Goal: Information Seeking & Learning: Learn about a topic

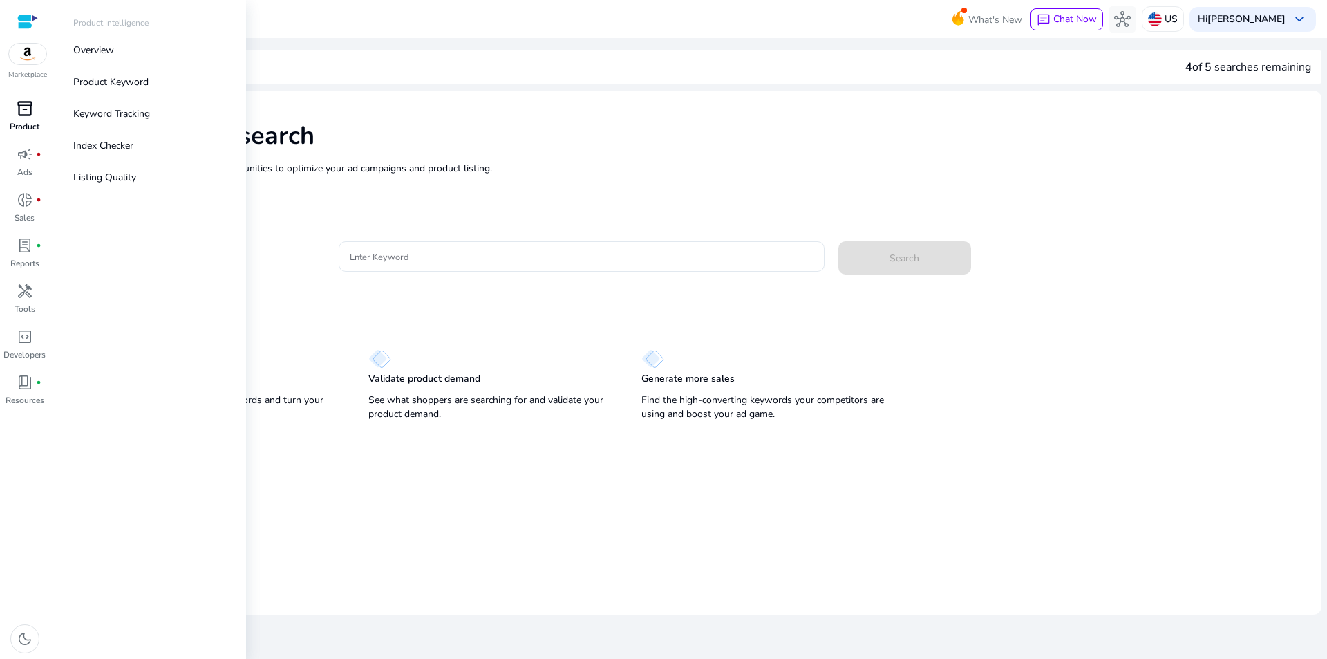
click at [26, 115] on span "inventory_2" at bounding box center [25, 108] width 17 height 17
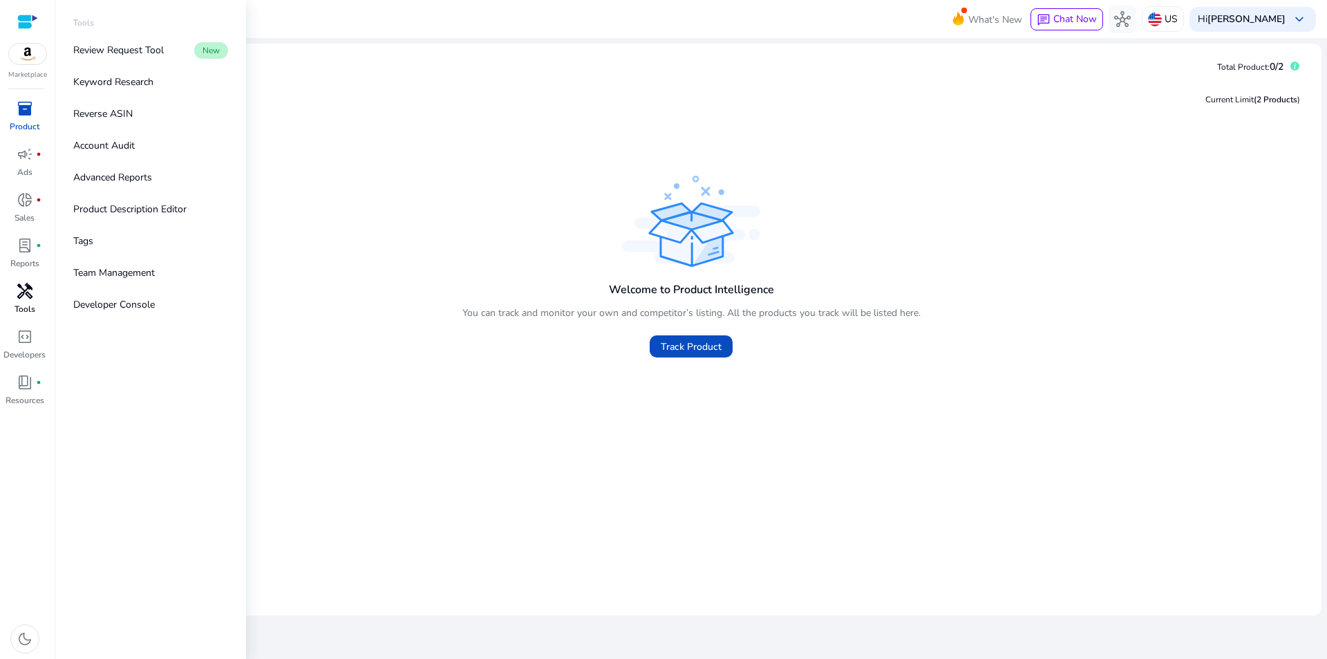
click at [27, 305] on p "Tools" at bounding box center [25, 309] width 21 height 12
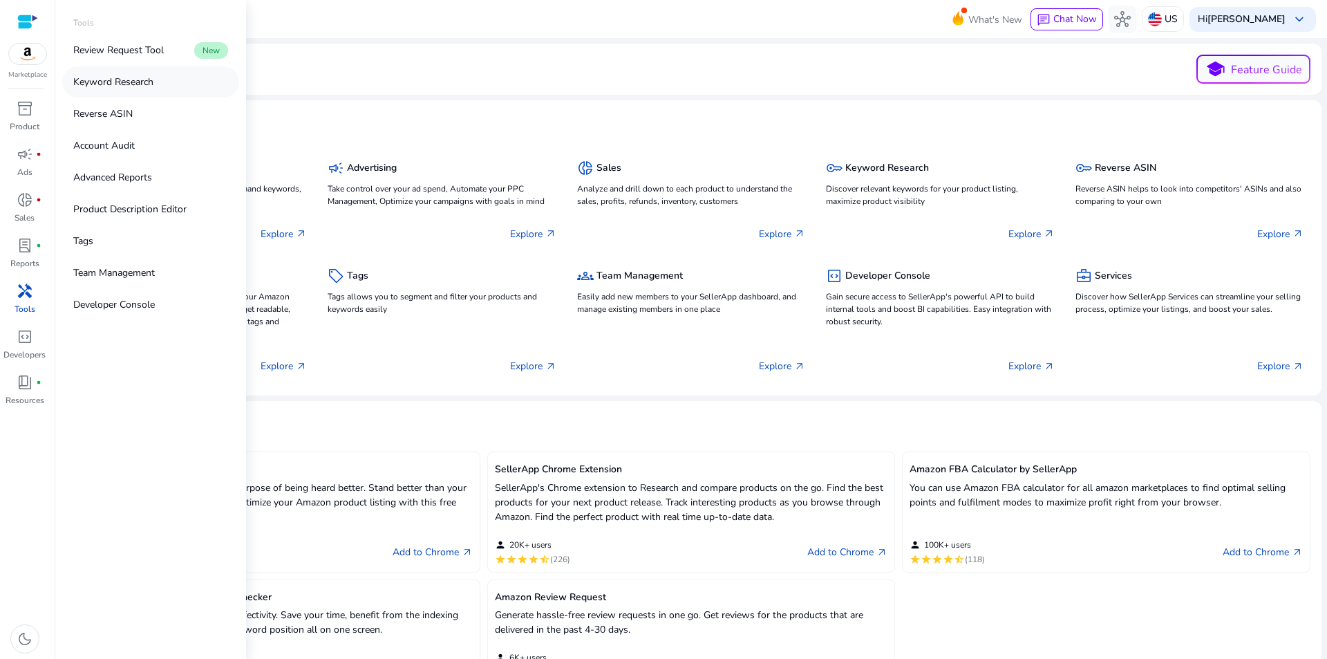
click at [118, 84] on p "Keyword Research" at bounding box center [113, 82] width 80 height 15
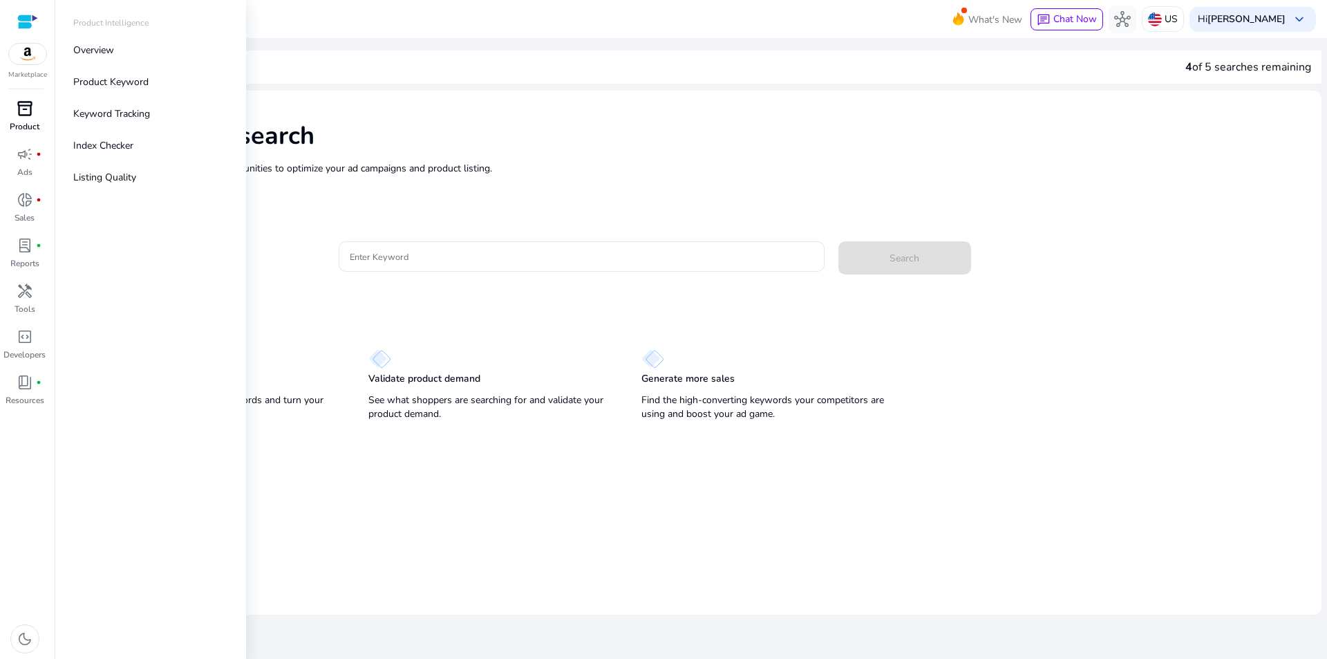
click at [30, 122] on p "Product" at bounding box center [25, 126] width 30 height 12
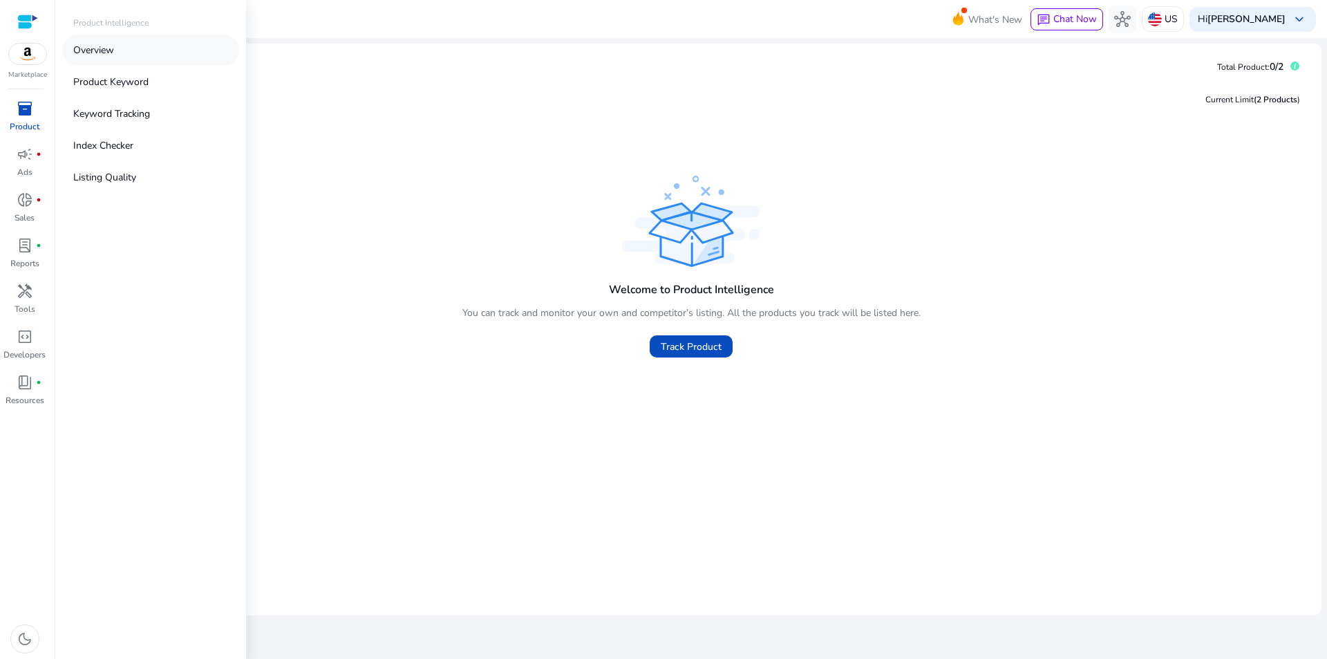
click at [113, 54] on p "Overview" at bounding box center [93, 50] width 41 height 15
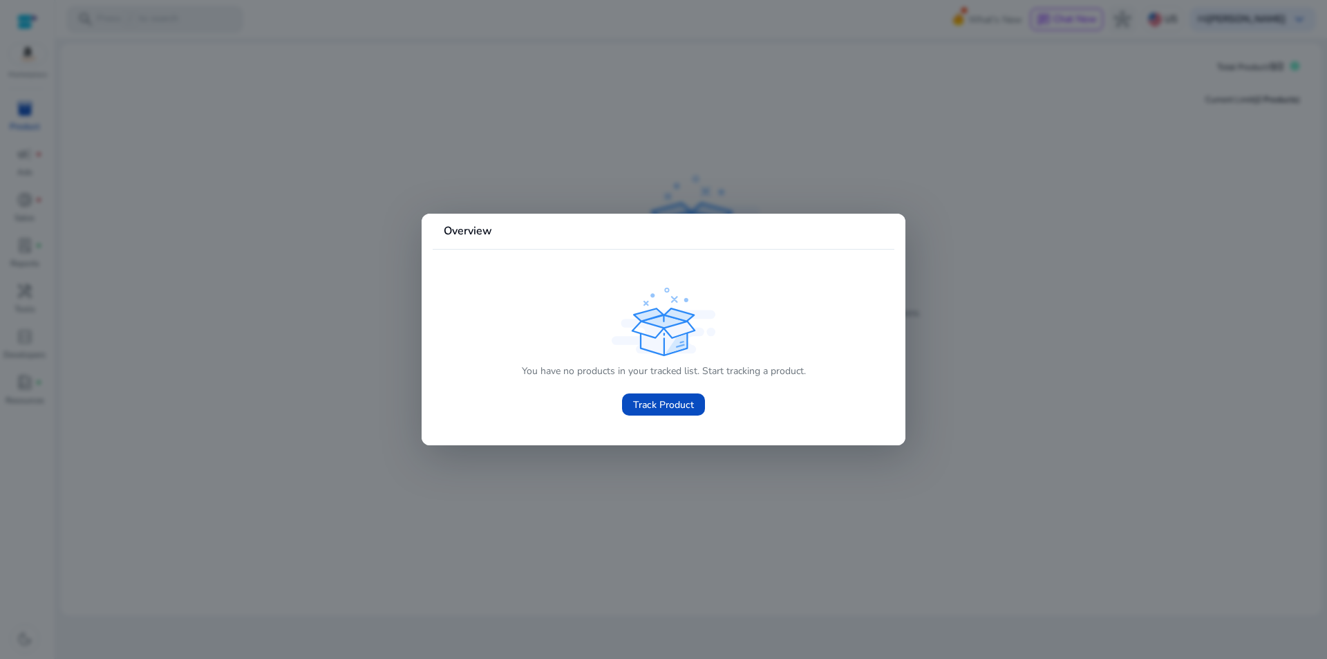
click at [267, 228] on div at bounding box center [663, 329] width 1327 height 659
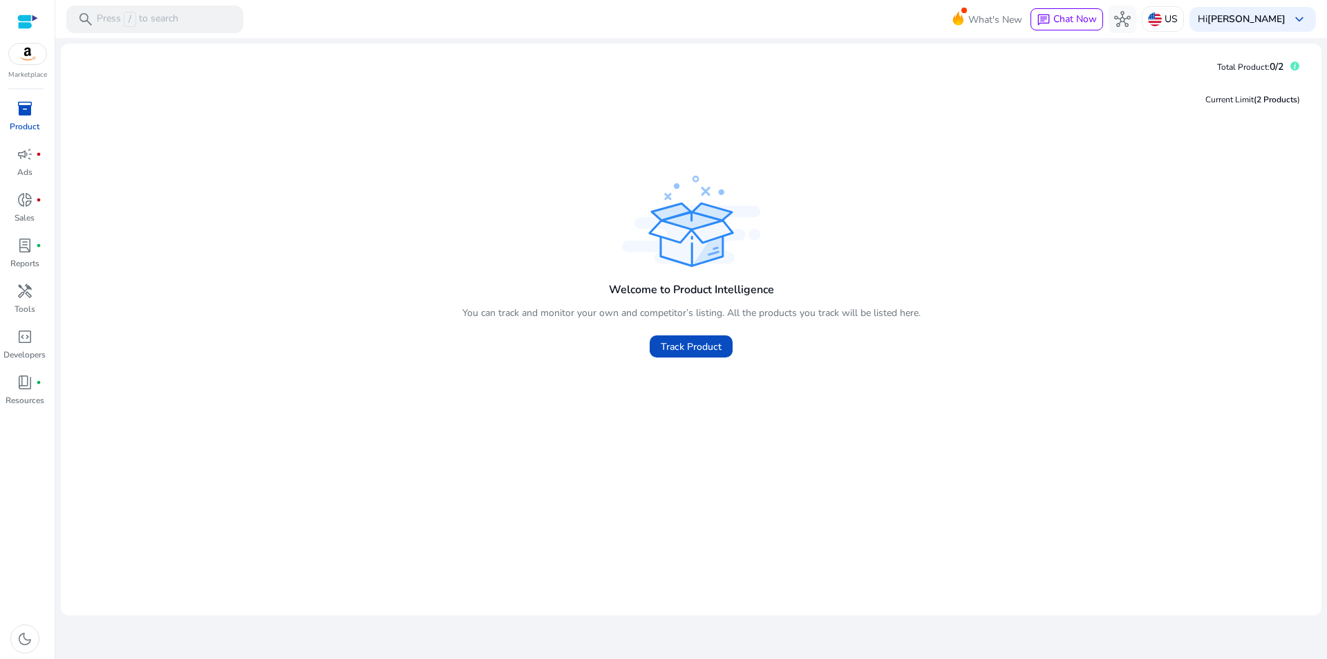
click at [23, 21] on div at bounding box center [27, 22] width 21 height 16
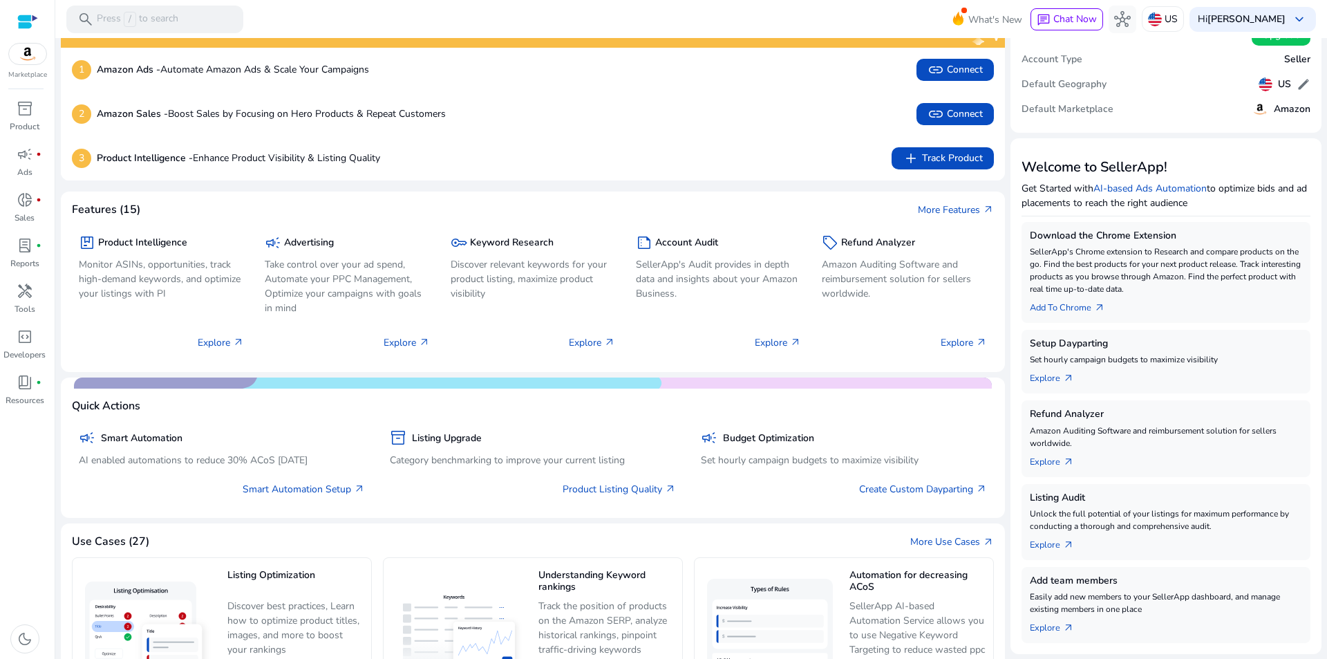
scroll to position [47, 0]
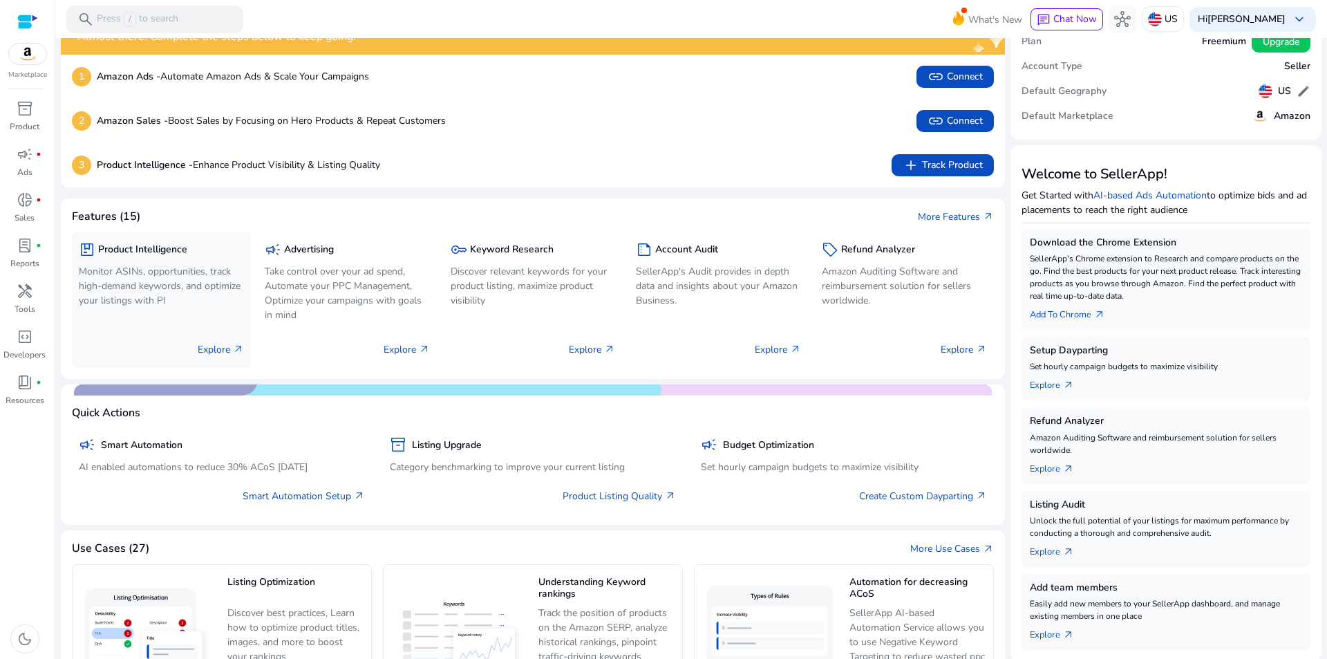
click at [131, 290] on p "Monitor ASINs, opportunities, track high-demand keywords, and optimize your lis…" at bounding box center [161, 286] width 165 height 44
